Goal: Task Accomplishment & Management: Use online tool/utility

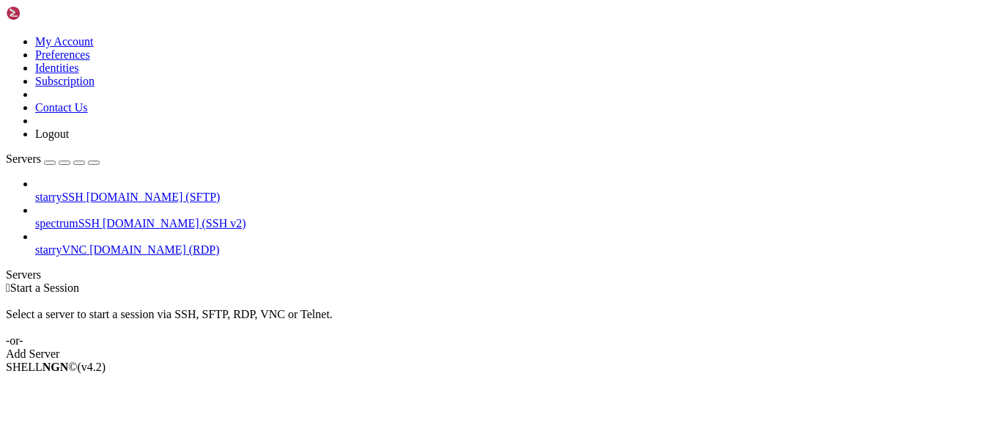
click at [111, 191] on span "[DOMAIN_NAME] (SFTP)" at bounding box center [154, 197] width 134 height 12
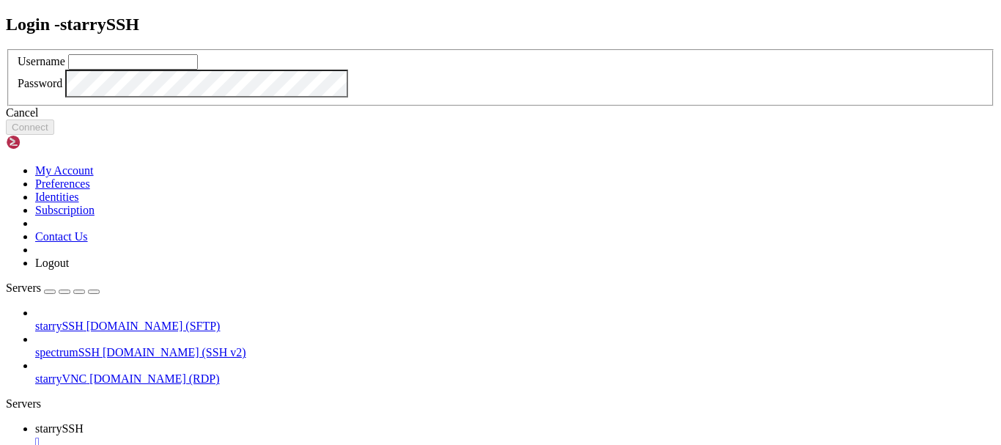
click at [198, 70] on input "text" at bounding box center [133, 61] width 130 height 15
type input "jallen"
click button "Connect" at bounding box center [30, 126] width 48 height 15
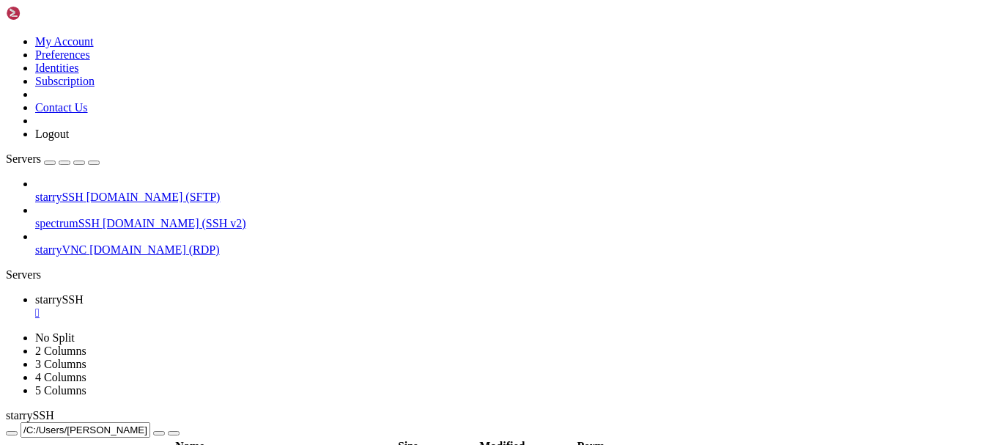
type input "/C:/Users/[PERSON_NAME]"
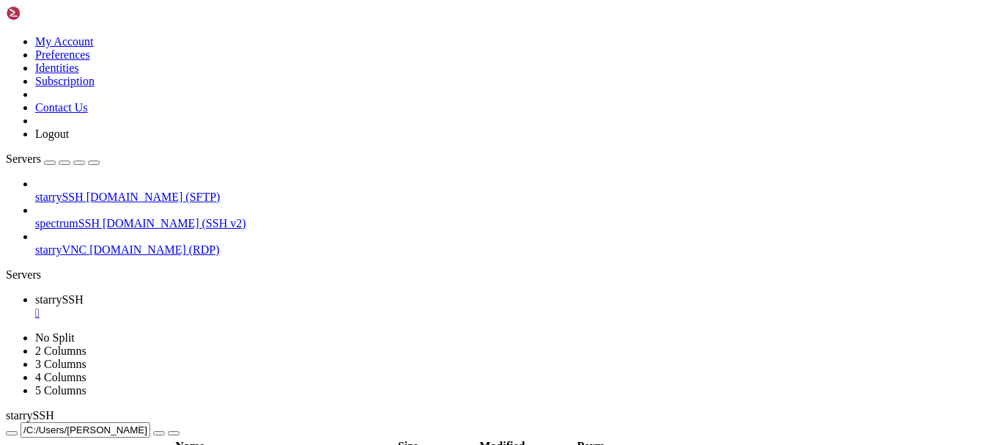
click at [56, 161] on button "button" at bounding box center [50, 163] width 12 height 4
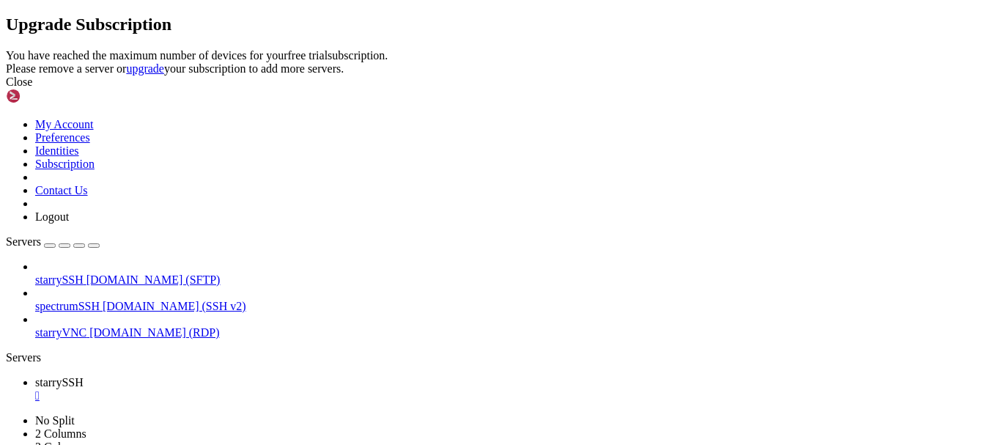
click at [677, 89] on div "Close" at bounding box center [501, 82] width 990 height 13
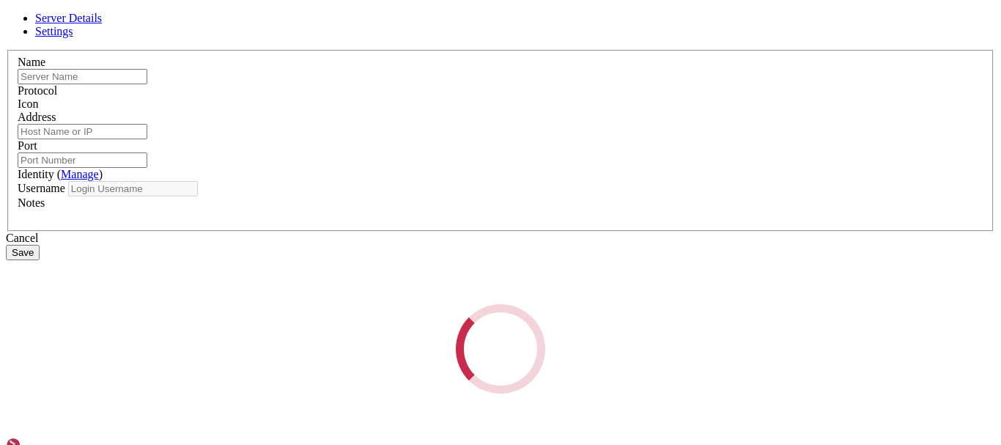
type input "starrySSH"
type input "[DOMAIN_NAME]"
type input "22"
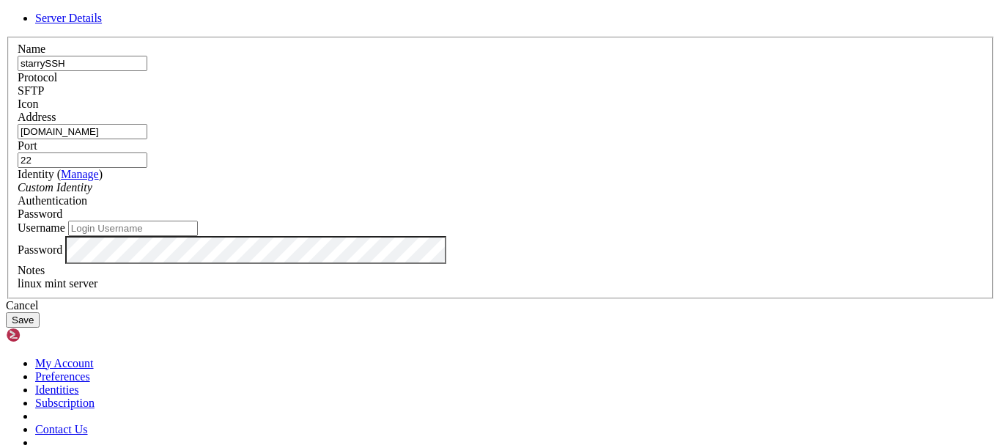
click at [606, 312] on div "Cancel" at bounding box center [501, 305] width 990 height 13
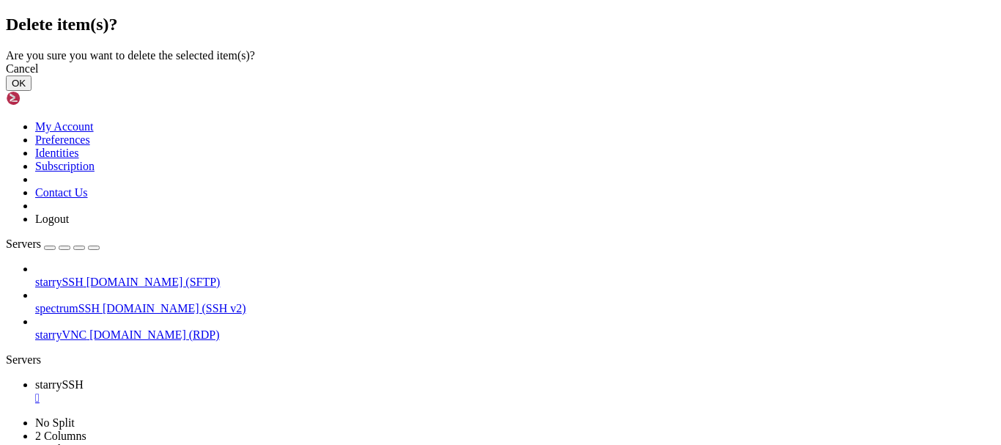
click at [32, 91] on button "OK" at bounding box center [19, 83] width 26 height 15
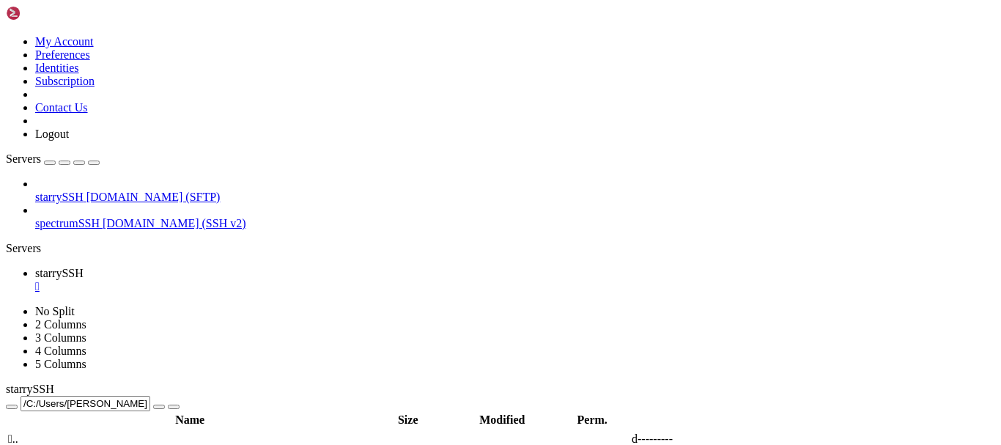
click at [50, 163] on div "button" at bounding box center [50, 163] width 0 height 0
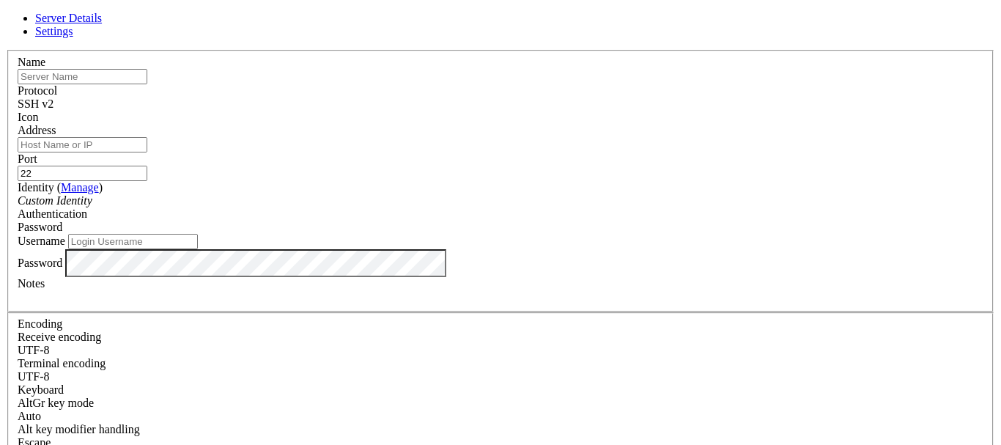
click at [422, 207] on div "Custom Identity" at bounding box center [501, 200] width 966 height 13
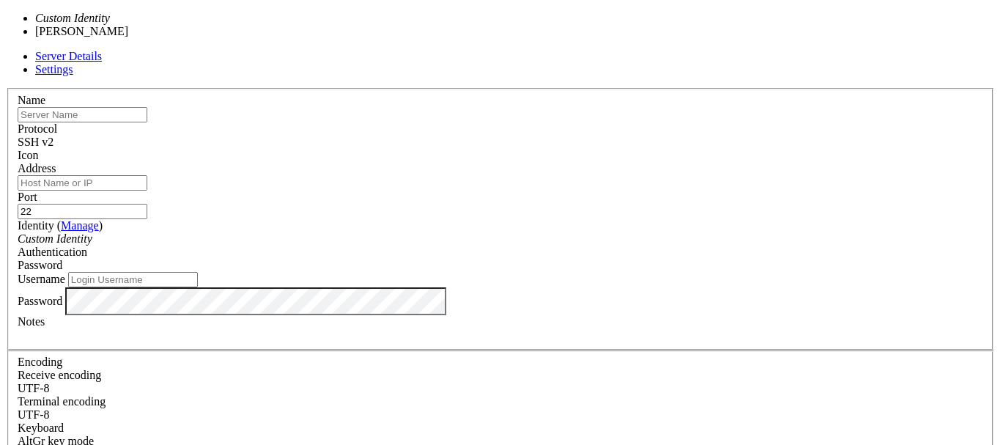
type input "[PERSON_NAME]"
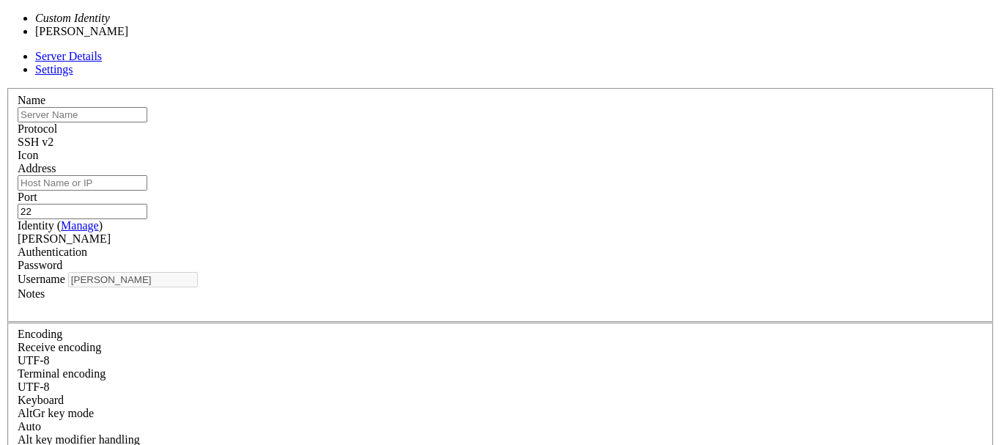
click at [419, 232] on div "[PERSON_NAME]" at bounding box center [501, 238] width 966 height 13
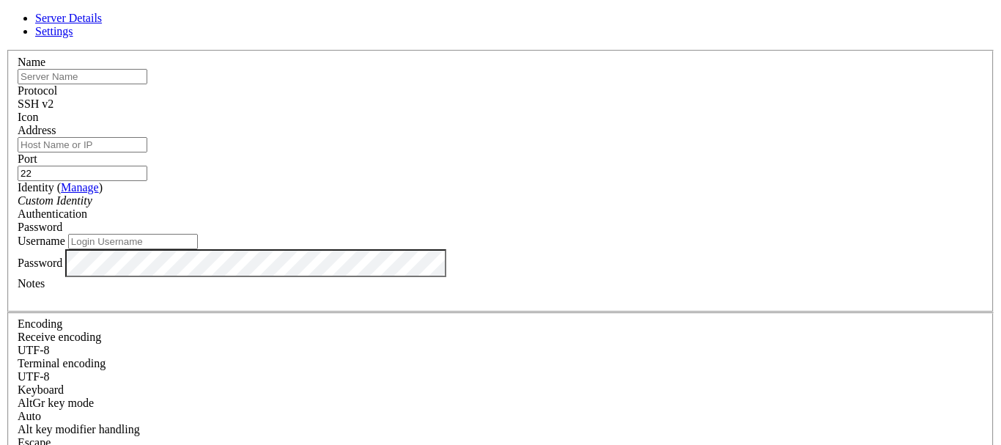
click at [586, 103] on div "SSH v2" at bounding box center [501, 104] width 966 height 13
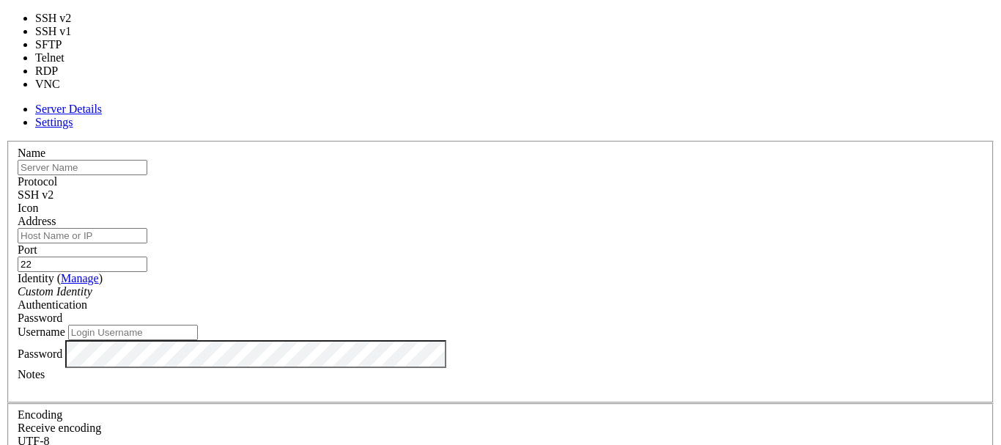
click at [585, 188] on div "SSH v2" at bounding box center [501, 194] width 966 height 13
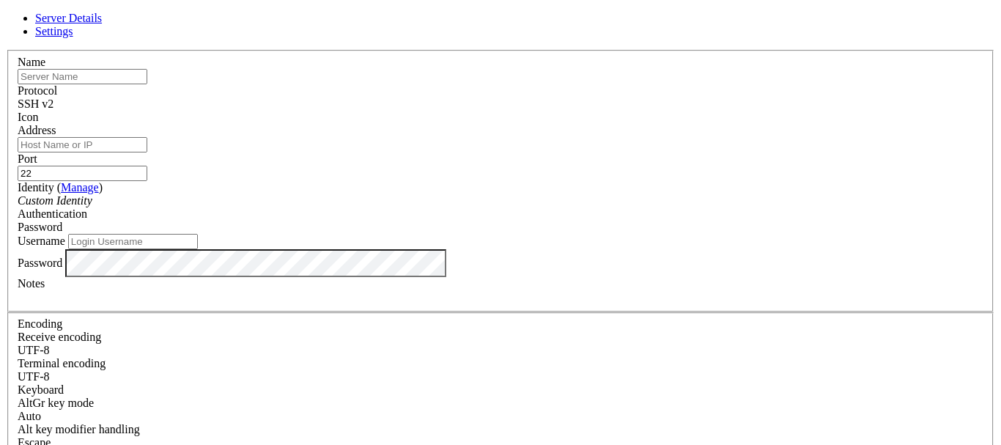
click at [6, 50] on icon at bounding box center [6, 50] width 0 height 0
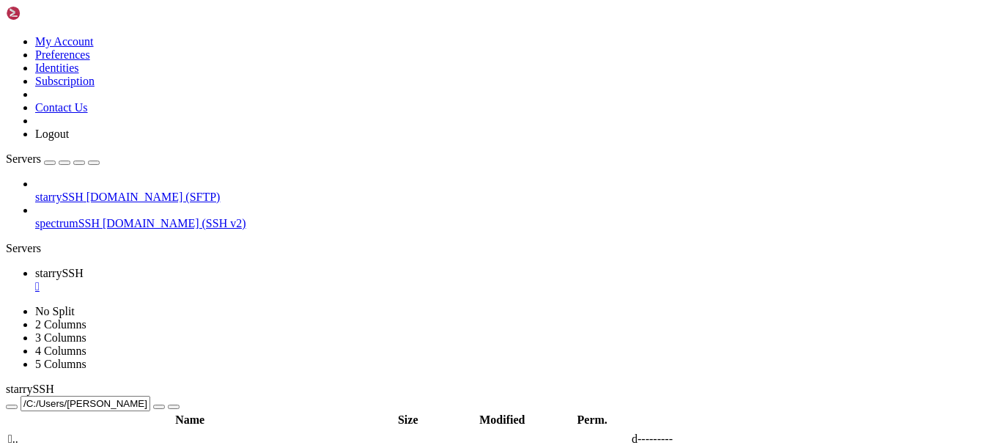
type input "/C:/Users/[PERSON_NAME]/theJallenRepository"
